Goal: Check status: Check status

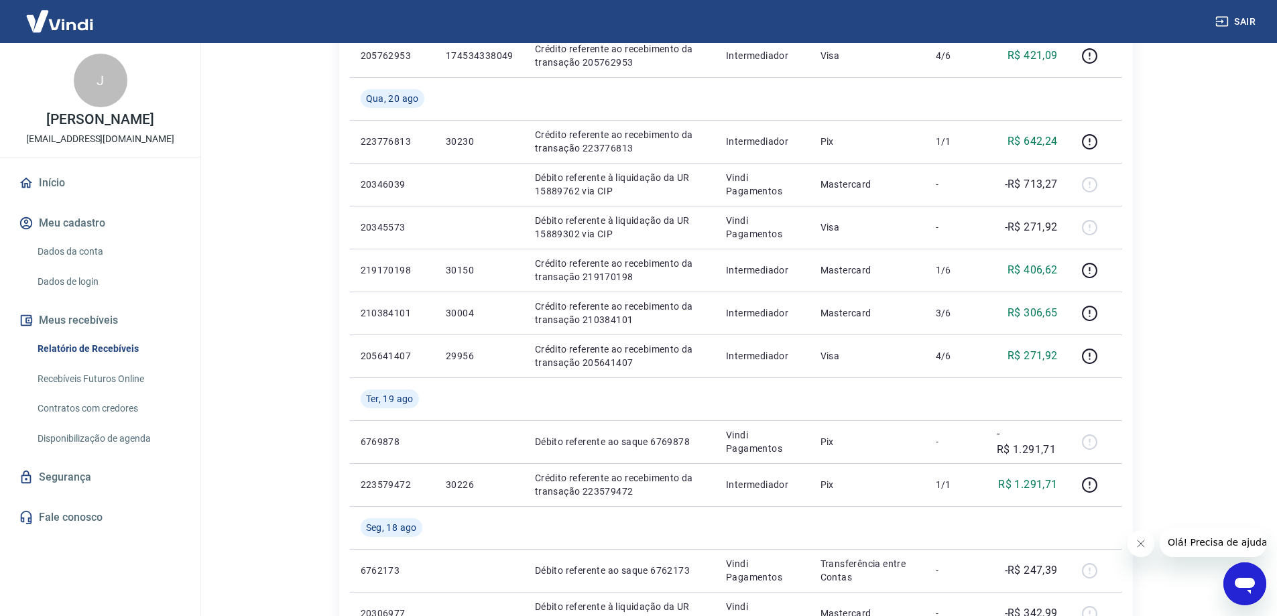
scroll to position [670, 0]
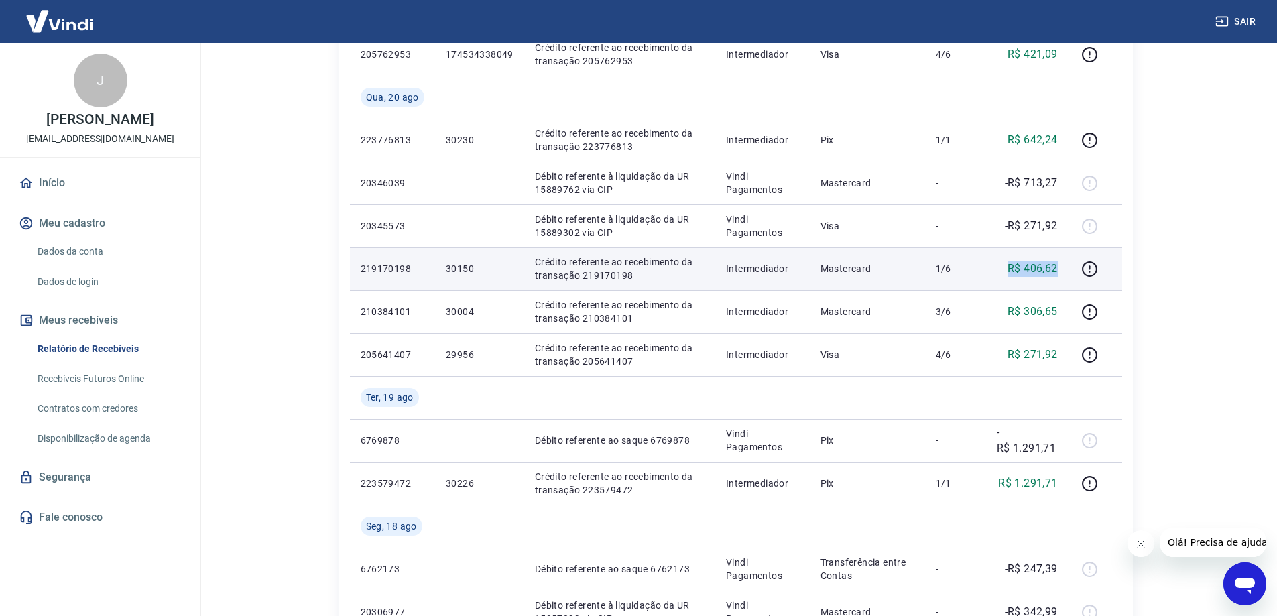
drag, startPoint x: 997, startPoint y: 271, endPoint x: 1060, endPoint y: 271, distance: 63.7
click at [1060, 271] on td "R$ 406,62" at bounding box center [1027, 268] width 82 height 43
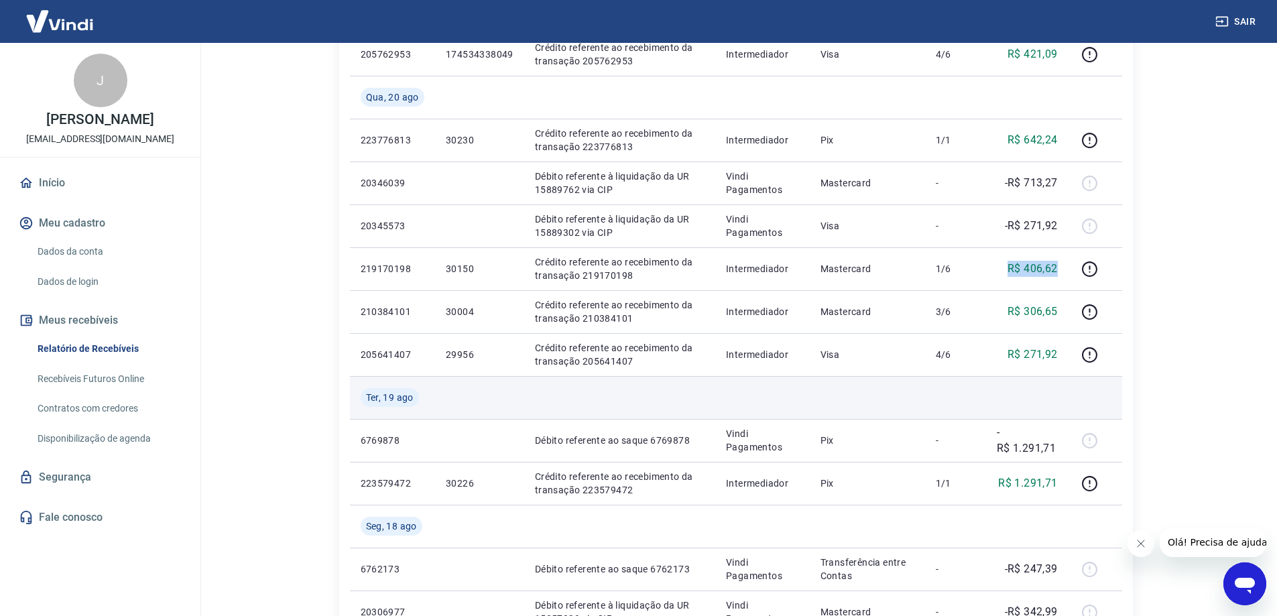
copy p "R$ 406,62"
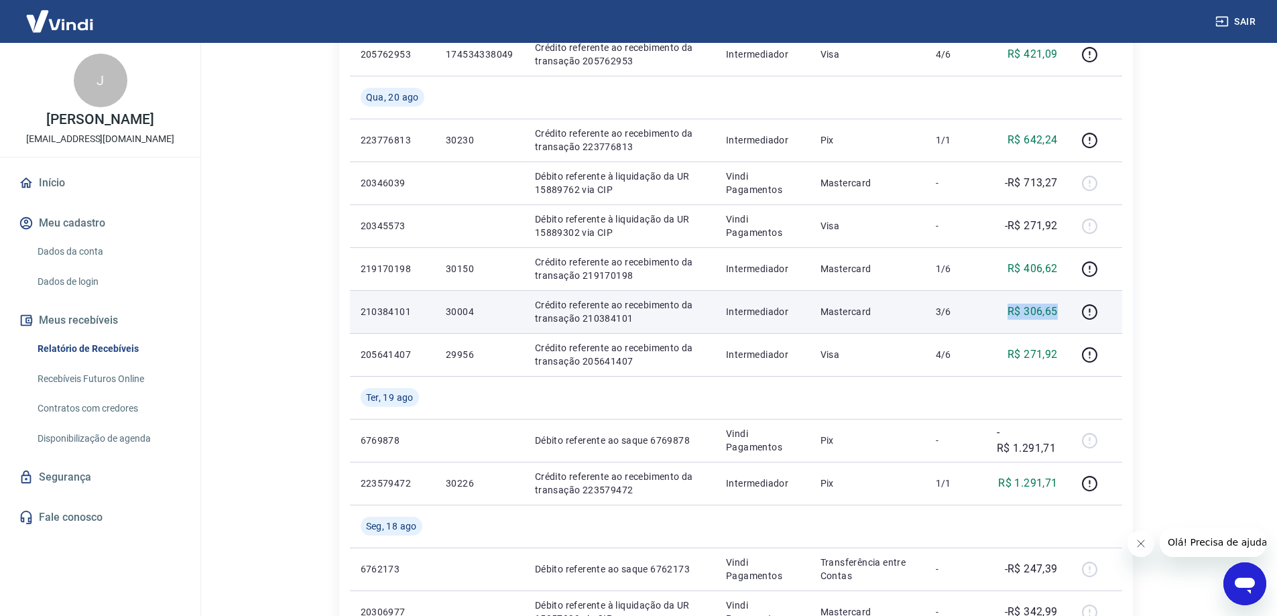
drag, startPoint x: 993, startPoint y: 306, endPoint x: 1062, endPoint y: 309, distance: 69.1
click at [1062, 309] on td "R$ 306,65" at bounding box center [1027, 311] width 82 height 43
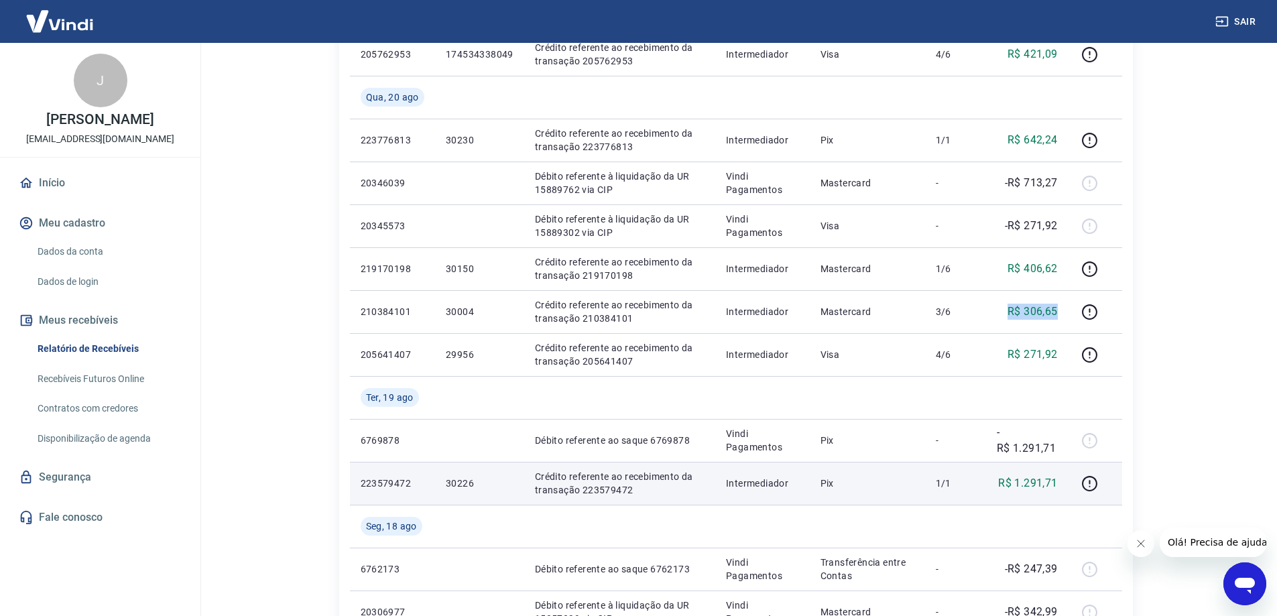
copy p "R$ 306,65"
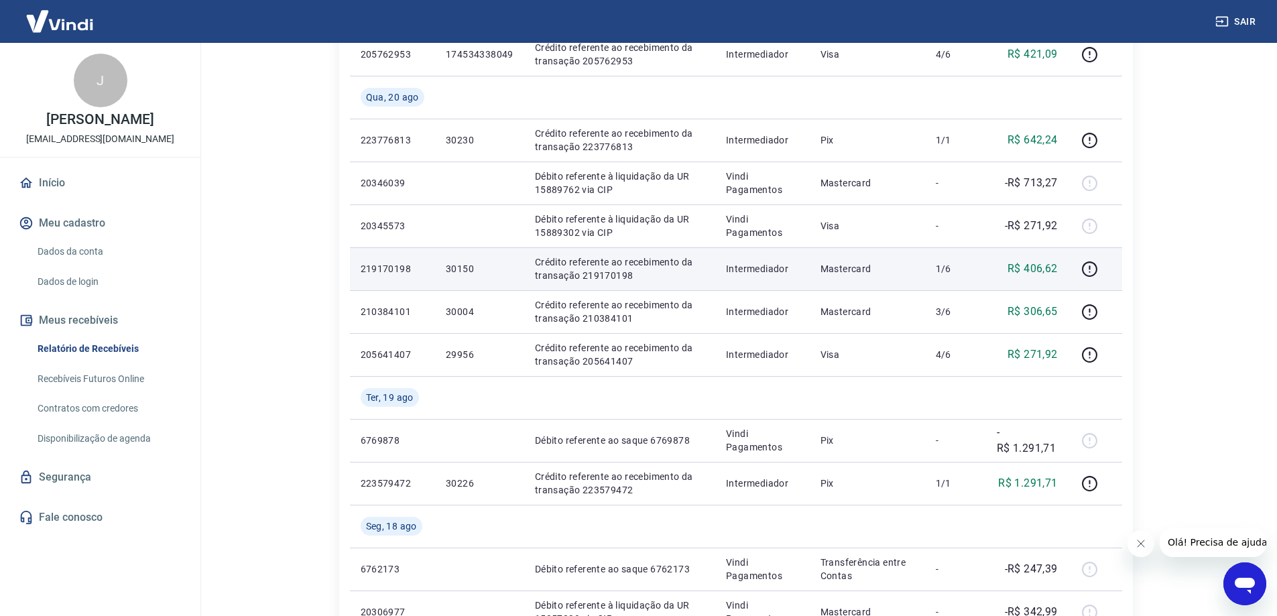
click at [381, 260] on td "219170198" at bounding box center [392, 268] width 85 height 43
copy p "219170198"
click at [390, 257] on td "219170198" at bounding box center [392, 268] width 85 height 43
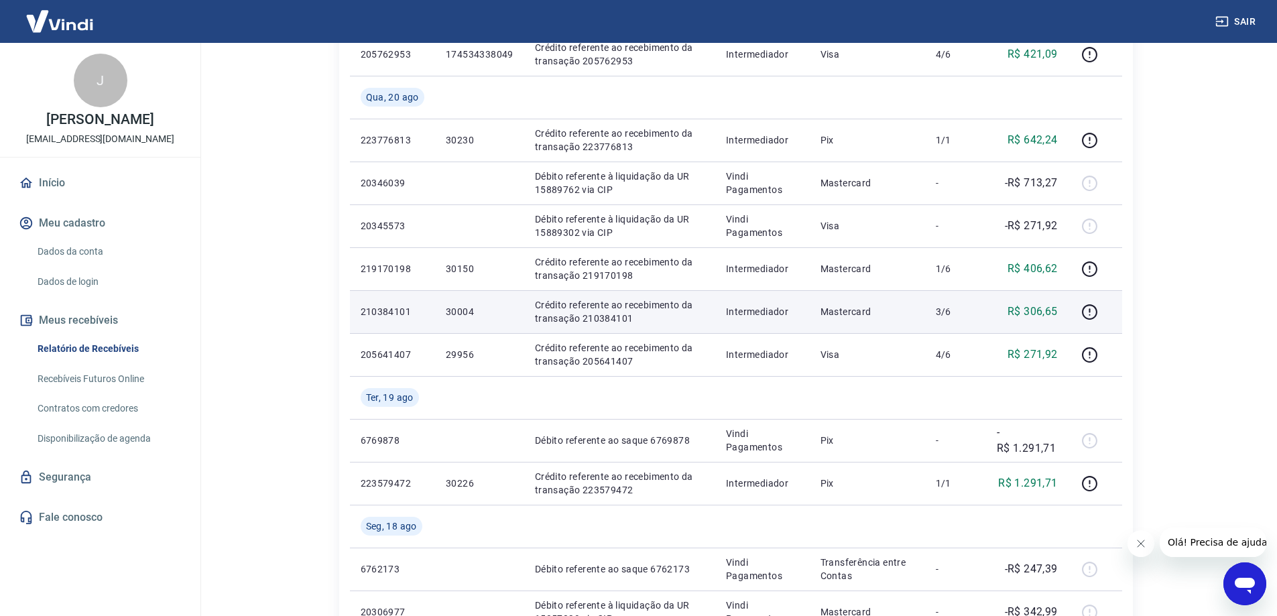
click at [383, 310] on p "210384101" at bounding box center [393, 311] width 64 height 13
click at [382, 309] on p "210384101" at bounding box center [393, 311] width 64 height 13
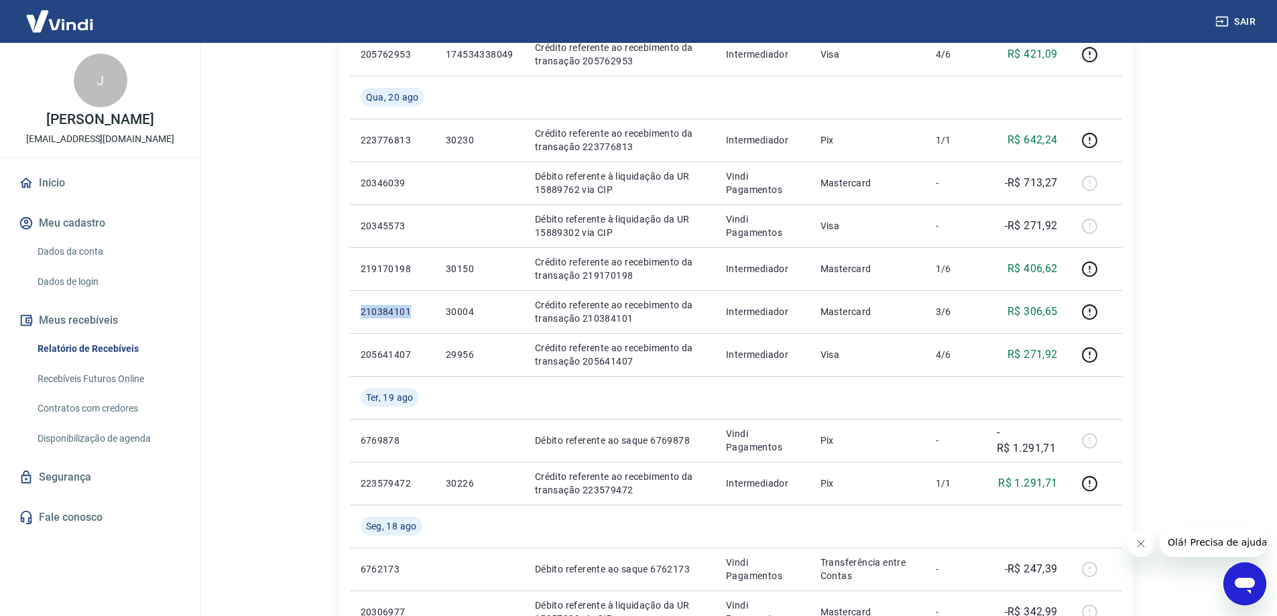
copy p "210384101"
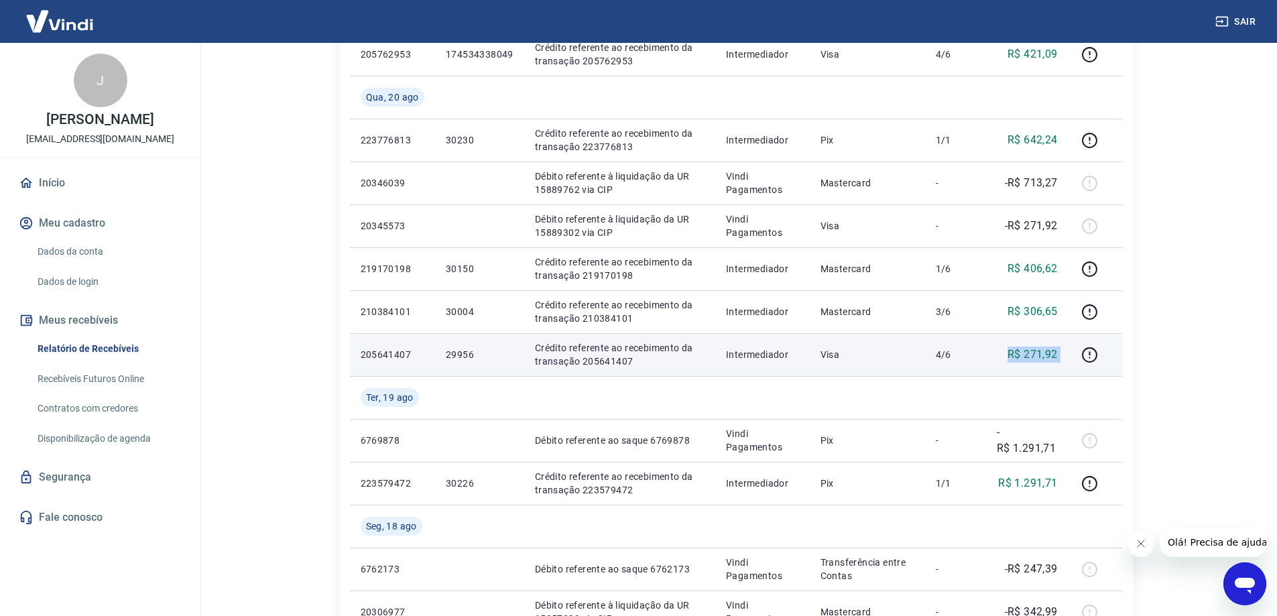
drag, startPoint x: 998, startPoint y: 358, endPoint x: 1076, endPoint y: 353, distance: 78.6
click at [1076, 353] on tr "205641407 29956 Crédito referente ao recebimento da transação 205641407 Interme…" at bounding box center [736, 354] width 772 height 43
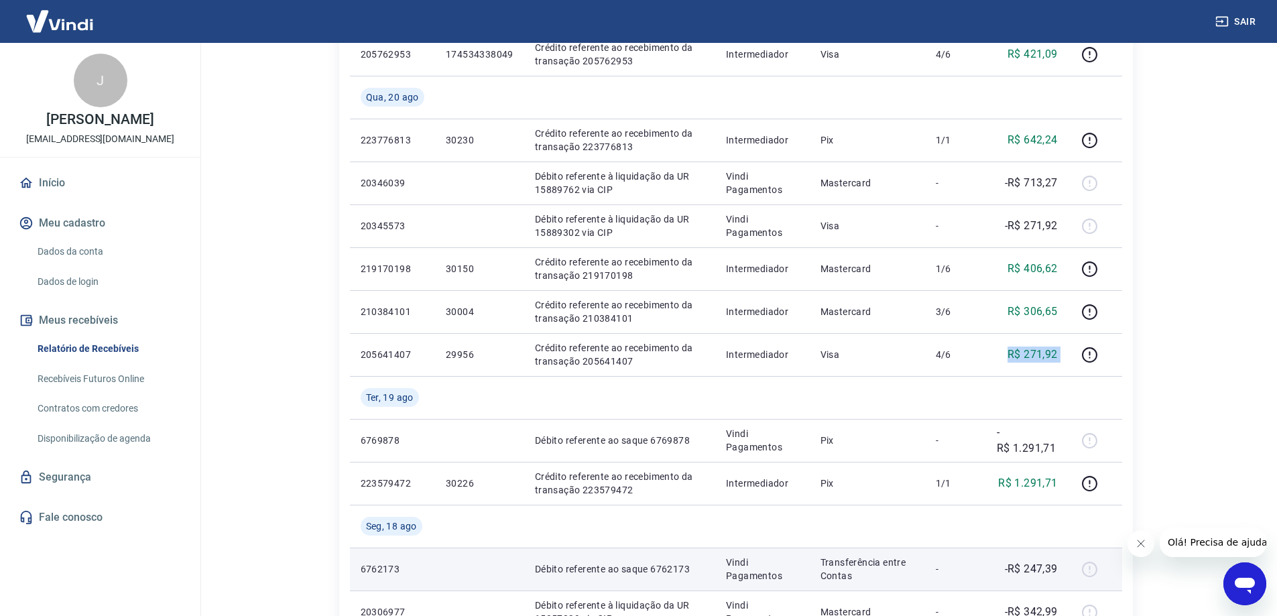
copy tr "R$ 271,92"
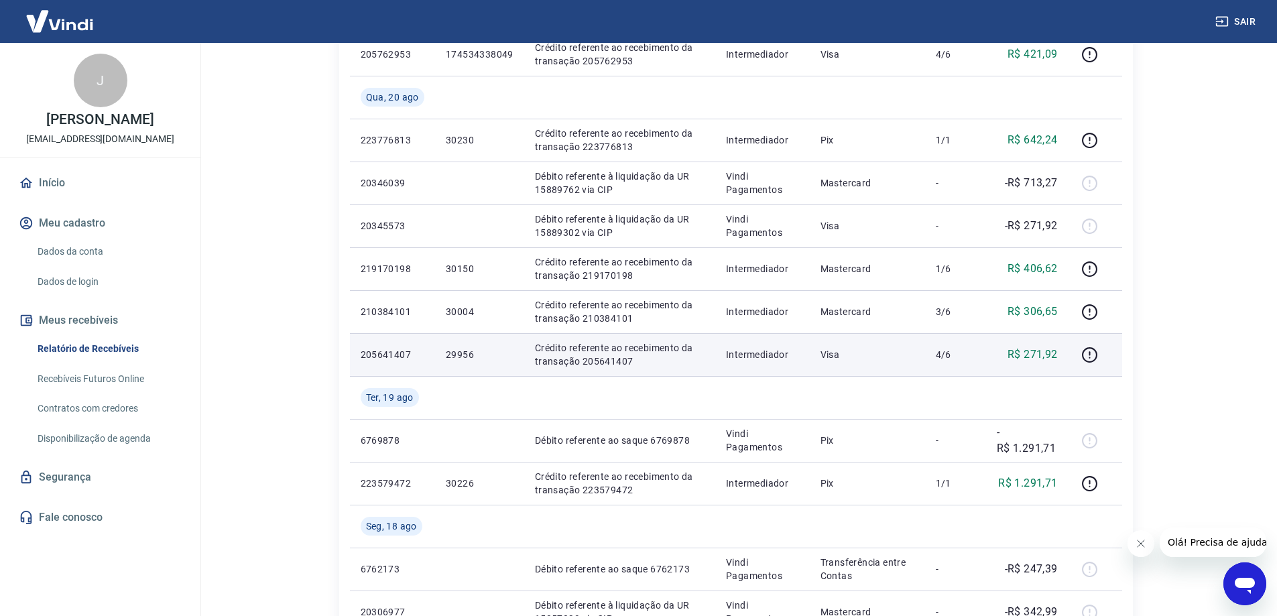
click at [379, 353] on p "205641407" at bounding box center [393, 354] width 64 height 13
copy p "205641407"
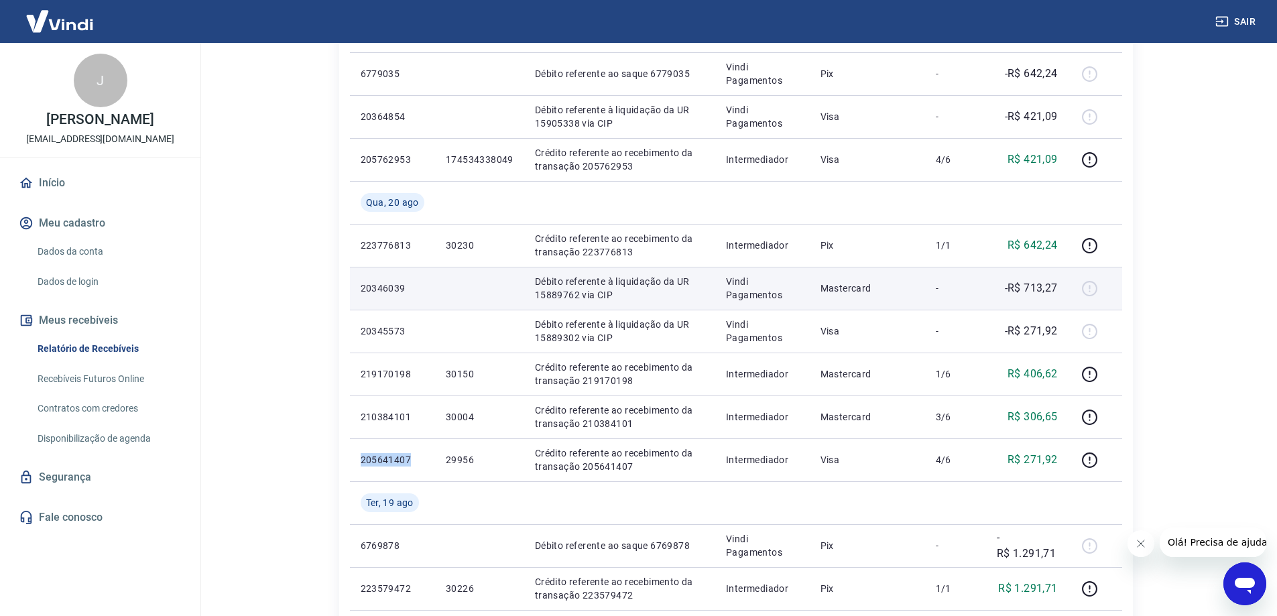
scroll to position [603, 0]
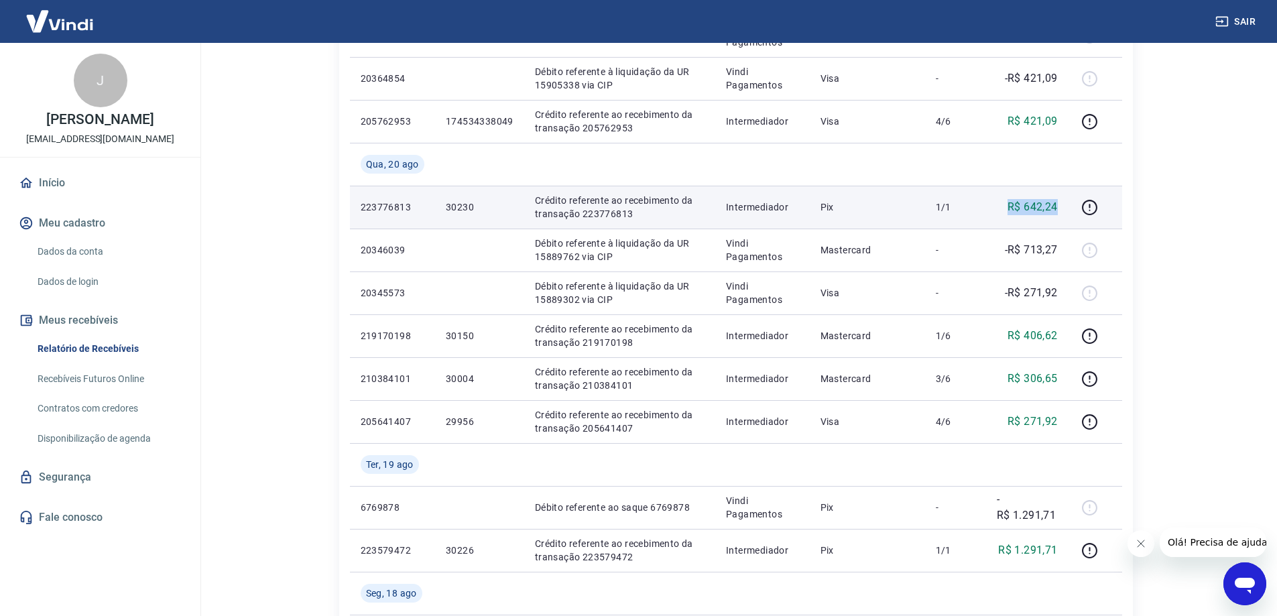
drag, startPoint x: 1030, startPoint y: 206, endPoint x: 1064, endPoint y: 209, distance: 33.7
click at [1064, 209] on td "R$ 642,24" at bounding box center [1027, 207] width 82 height 43
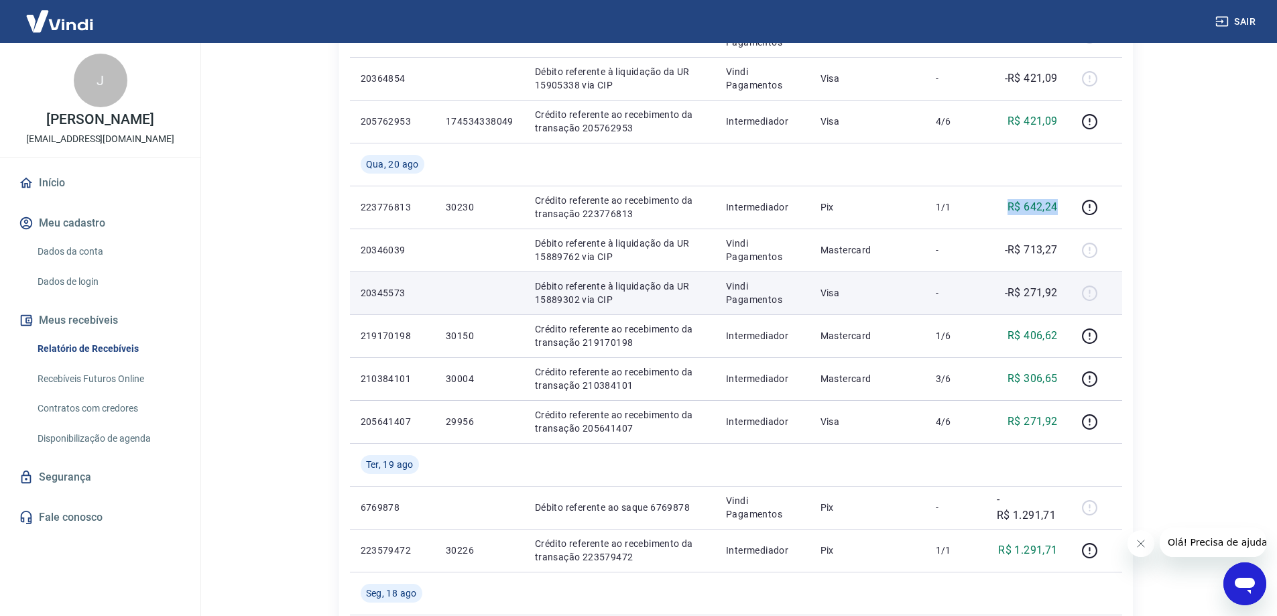
copy p "R$ 642,24"
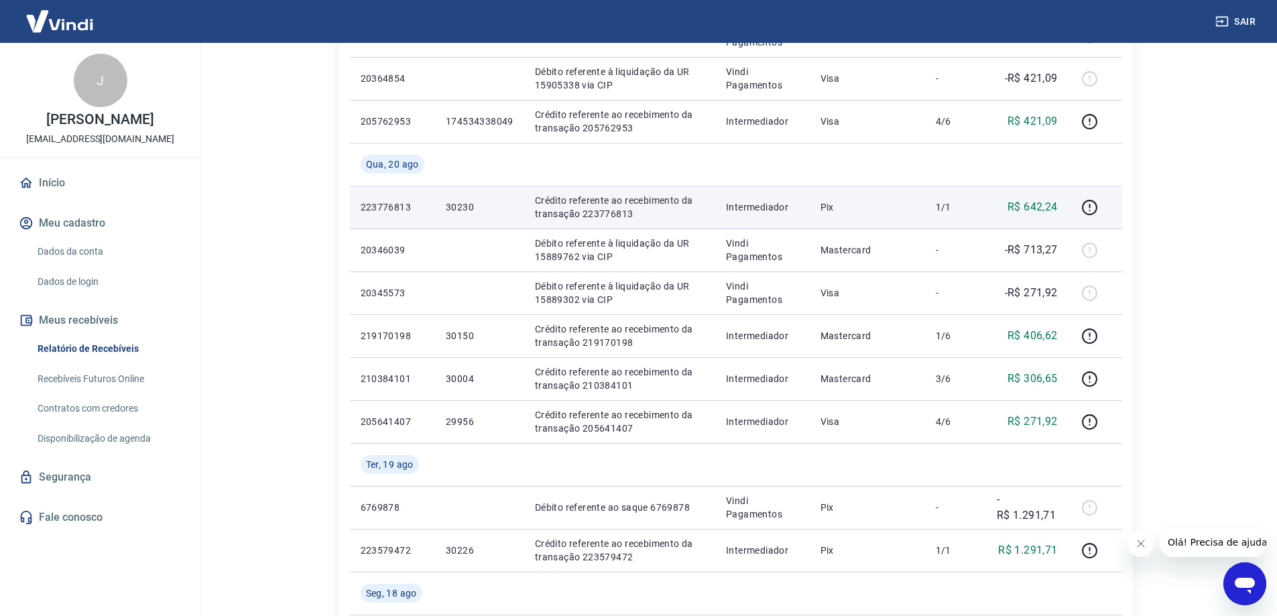
click at [379, 206] on p "223776813" at bounding box center [393, 206] width 64 height 13
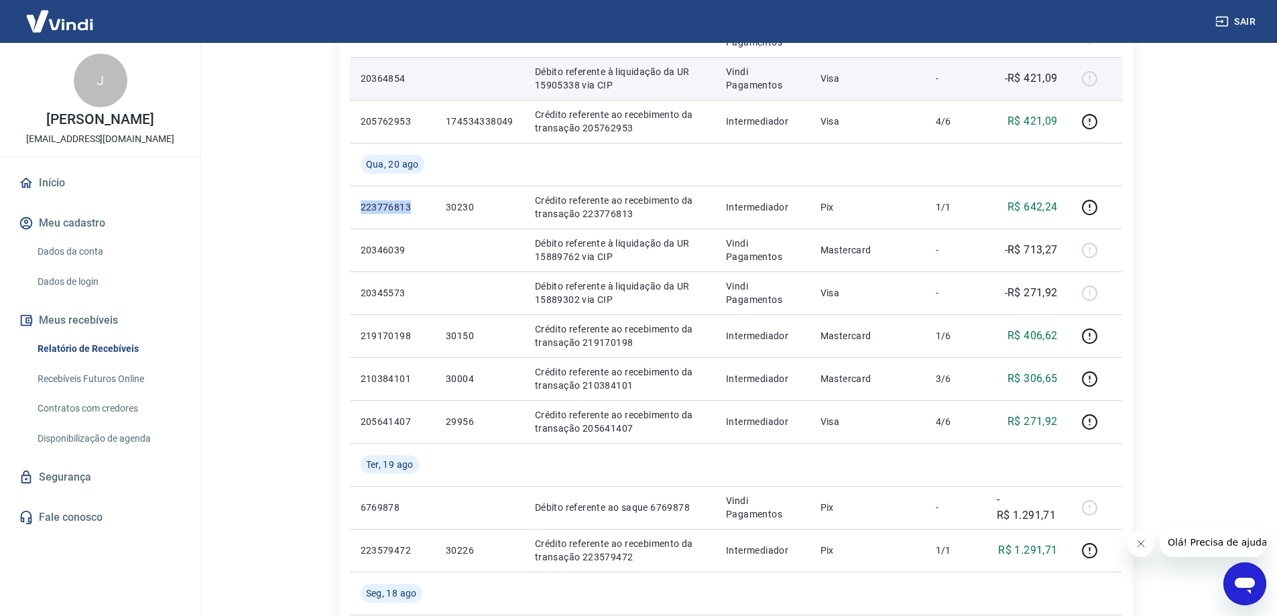
copy p "223776813"
